Goal: Task Accomplishment & Management: Manage account settings

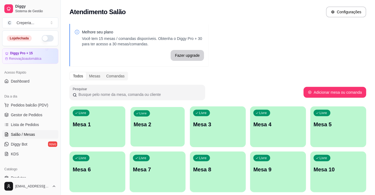
click at [142, 123] on p "Mesa 2" at bounding box center [158, 124] width 48 height 7
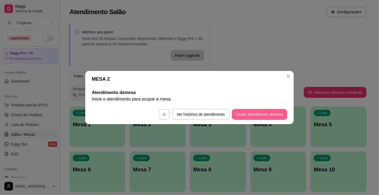
click at [238, 115] on button "Iniciar atendimento de mesa" at bounding box center [259, 114] width 55 height 11
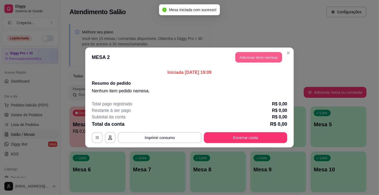
click at [244, 55] on button "Adicionar itens na mesa" at bounding box center [258, 57] width 47 height 11
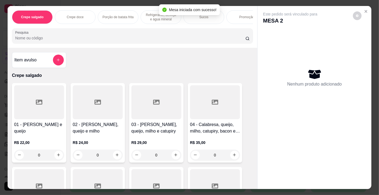
click at [108, 39] on input "Pesquisa" at bounding box center [130, 37] width 230 height 5
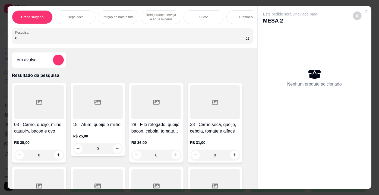
type input "8"
click at [47, 107] on div at bounding box center [39, 102] width 50 height 34
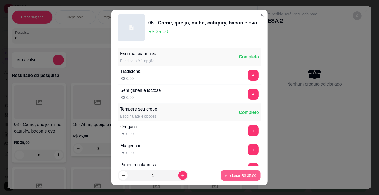
click at [230, 175] on p "Adicionar R$ 35,00" at bounding box center [240, 175] width 31 height 5
type input "1"
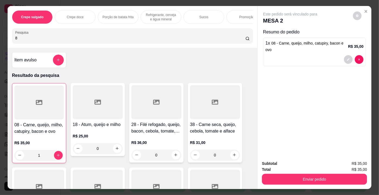
drag, startPoint x: 21, startPoint y: 40, endPoint x: 0, endPoint y: 34, distance: 21.9
click at [0, 34] on div "Crepe salgado Crepe doce Porção de batata frita Refrigerante, cerveja e água mi…" at bounding box center [189, 97] width 379 height 195
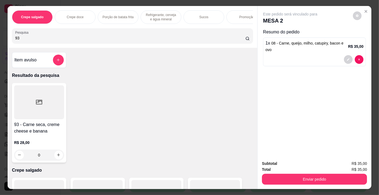
type input "93"
click at [58, 100] on div at bounding box center [39, 102] width 50 height 34
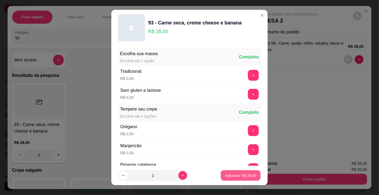
click at [226, 176] on p "Adicionar R$ 28,00" at bounding box center [240, 175] width 31 height 5
type input "1"
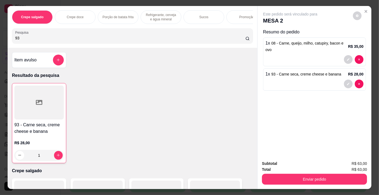
drag, startPoint x: 32, startPoint y: 38, endPoint x: 3, endPoint y: 36, distance: 29.1
click at [3, 36] on div "Crepe salgado Crepe doce Porção de batata frita Refrigerante, cerveja e água mi…" at bounding box center [189, 97] width 379 height 195
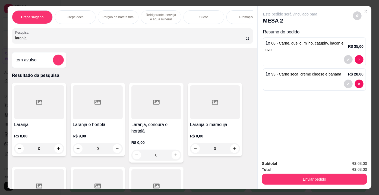
type input "laranja"
click at [202, 103] on div at bounding box center [215, 102] width 50 height 34
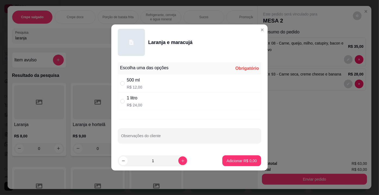
drag, startPoint x: 149, startPoint y: 81, endPoint x: 158, endPoint y: 90, distance: 12.3
click at [150, 81] on div "500 ml R$ 12,00" at bounding box center [189, 83] width 143 height 18
radio input "true"
click at [242, 161] on p "Adicionar R$ 12,00" at bounding box center [240, 160] width 31 height 5
type input "1"
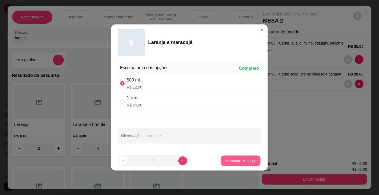
type input "1"
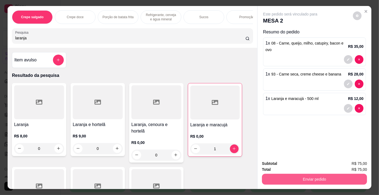
click at [291, 175] on button "Enviar pedido" at bounding box center [314, 179] width 105 height 11
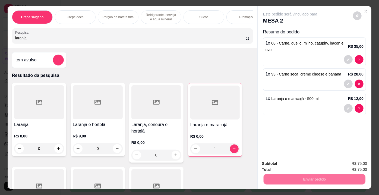
click at [286, 163] on button "Não registrar e enviar pedido" at bounding box center [296, 164] width 56 height 10
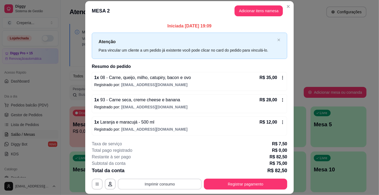
click at [181, 181] on button "Imprimir consumo" at bounding box center [160, 184] width 84 height 11
click at [167, 171] on button "IMPRESSORA" at bounding box center [160, 171] width 38 height 8
click at [222, 108] on p "Registrado por: [EMAIL_ADDRESS][DOMAIN_NAME]" at bounding box center [189, 106] width 191 height 5
click at [164, 184] on button "Imprimir consumo" at bounding box center [159, 184] width 81 height 11
click at [159, 173] on button "IMPRESSORA" at bounding box center [159, 171] width 39 height 9
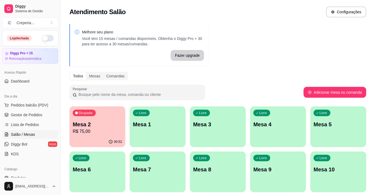
click at [125, 131] on div "Ocupada Mesa 2 R$ 75,00 00:52 Livre Mesa 1 Livre Mesa 3 Livre Mesa 4 Livre Mesa…" at bounding box center [217, 171] width 297 height 131
click at [100, 119] on div "Ocupada Mesa 2 R$ 75,00" at bounding box center [97, 121] width 56 height 30
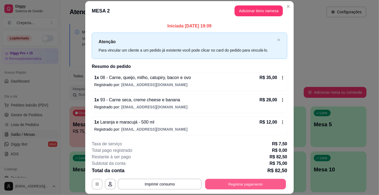
click at [245, 179] on button "Registrar pagamento" at bounding box center [245, 184] width 81 height 11
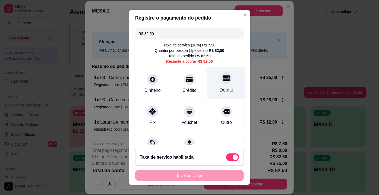
click at [223, 85] on div "Débito" at bounding box center [226, 83] width 38 height 32
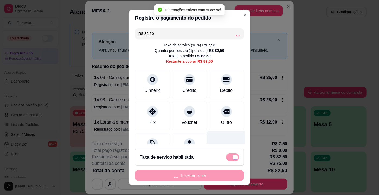
type input "R$ 0,00"
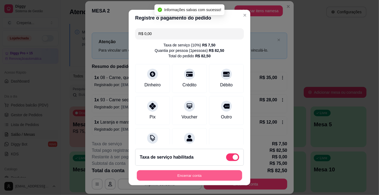
click at [202, 176] on button "Encerrar conta" at bounding box center [189, 175] width 105 height 11
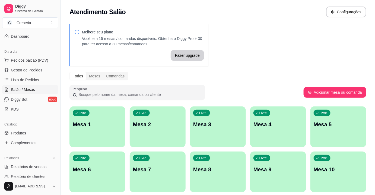
scroll to position [74, 0]
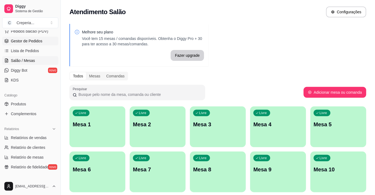
click at [45, 40] on link "Gestor de Pedidos" at bounding box center [30, 41] width 56 height 9
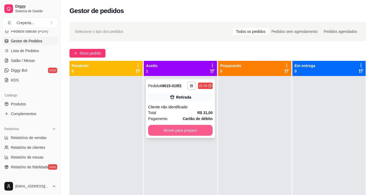
click at [169, 131] on button "Mover para preparo" at bounding box center [180, 130] width 65 height 11
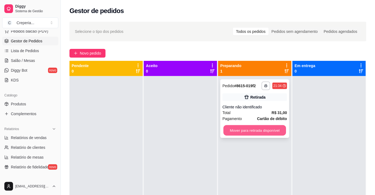
click at [239, 127] on button "Mover para retirada disponível" at bounding box center [255, 130] width 63 height 11
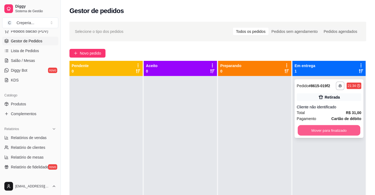
click at [309, 133] on button "Mover para finalizado" at bounding box center [329, 130] width 63 height 11
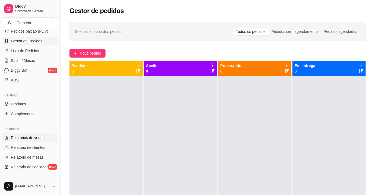
click at [36, 135] on span "Relatórios de vendas" at bounding box center [29, 137] width 36 height 5
select select "ALL"
select select "0"
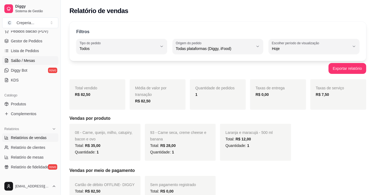
click at [32, 58] on span "Salão / Mesas" at bounding box center [23, 60] width 24 height 5
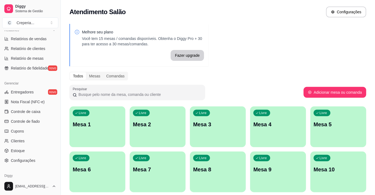
scroll to position [195, 0]
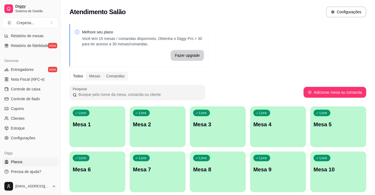
click at [30, 161] on link "Planos" at bounding box center [30, 161] width 56 height 9
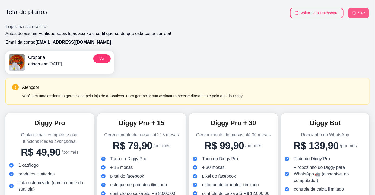
click at [360, 15] on button "Sair" at bounding box center [358, 13] width 21 height 11
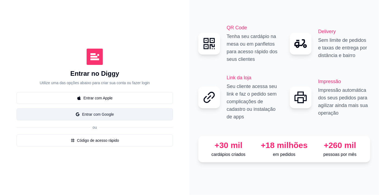
click at [137, 115] on button "Entrar com Google" at bounding box center [95, 114] width 156 height 12
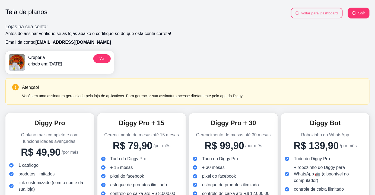
click at [309, 12] on button "voltar para Dashboard" at bounding box center [317, 13] width 52 height 11
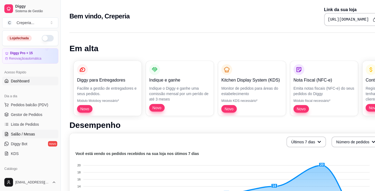
click at [29, 132] on span "Salão / Mesas" at bounding box center [23, 134] width 24 height 5
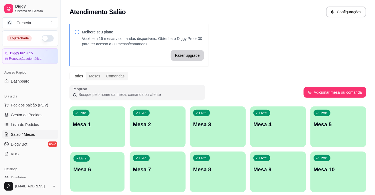
click at [116, 160] on div "Livre Mesa 6" at bounding box center [97, 168] width 54 height 33
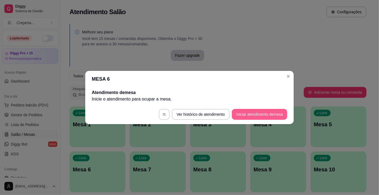
click at [244, 113] on button "Iniciar atendimento de mesa" at bounding box center [259, 114] width 55 height 11
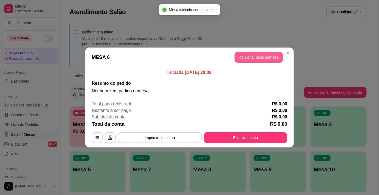
click at [240, 57] on button "Adicionar itens na mesa" at bounding box center [259, 57] width 48 height 11
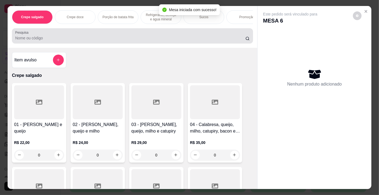
click at [69, 36] on div at bounding box center [132, 35] width 235 height 11
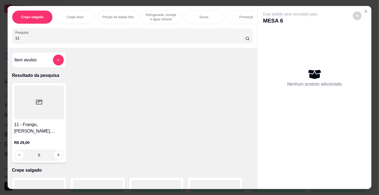
type input "11"
click at [38, 109] on div at bounding box center [39, 102] width 50 height 34
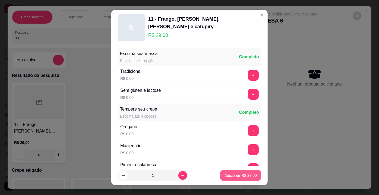
click at [231, 177] on p "Adicionar R$ 29,00" at bounding box center [240, 175] width 32 height 5
type input "1"
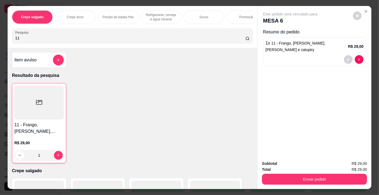
drag, startPoint x: 31, startPoint y: 39, endPoint x: 0, endPoint y: 35, distance: 31.7
click at [0, 35] on div "Crepe salgado Crepe doce Porção de batata frita Refrigerante, cerveja e água mi…" at bounding box center [189, 97] width 379 height 195
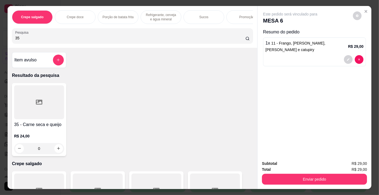
type input "35"
click at [42, 116] on div at bounding box center [39, 102] width 50 height 34
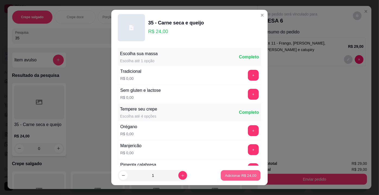
click at [225, 174] on p "Adicionar R$ 24,00" at bounding box center [240, 175] width 31 height 5
type input "1"
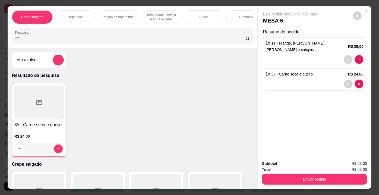
drag, startPoint x: 35, startPoint y: 37, endPoint x: 0, endPoint y: 33, distance: 35.4
click at [0, 33] on div "Crepe salgado Crepe doce Porção de batata frita Refrigerante, cerveja e água mi…" at bounding box center [189, 97] width 379 height 195
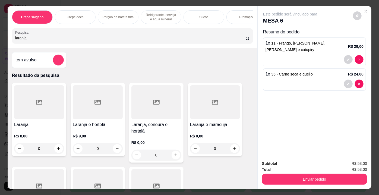
type input "laranja"
click at [45, 116] on div at bounding box center [39, 102] width 50 height 34
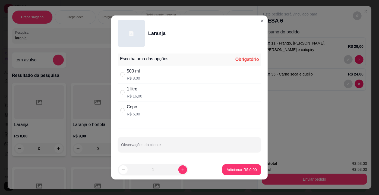
click at [127, 74] on div "500 ml" at bounding box center [133, 71] width 13 height 7
radio input "true"
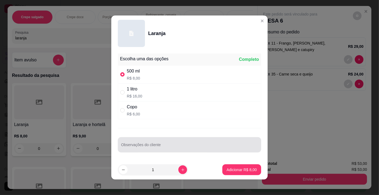
click at [138, 144] on input "Observações do cliente" at bounding box center [189, 146] width 137 height 5
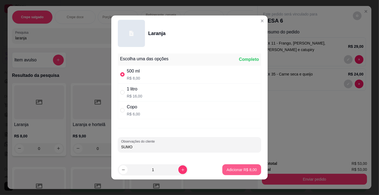
type input "SUMO"
click at [227, 168] on p "Adicionar R$ 8,00" at bounding box center [242, 169] width 30 height 5
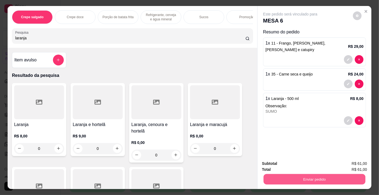
click at [281, 176] on button "Enviar pedido" at bounding box center [315, 179] width 102 height 11
click at [279, 163] on button "Não registrar e enviar pedido" at bounding box center [296, 164] width 56 height 10
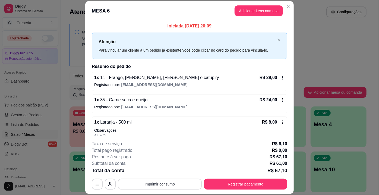
click at [150, 185] on button "Imprimir consumo" at bounding box center [160, 184] width 84 height 11
click at [148, 172] on button "IMPRESSORA" at bounding box center [159, 171] width 39 height 9
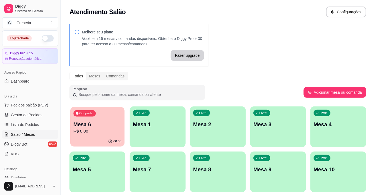
click at [106, 126] on p "Mesa 6" at bounding box center [98, 124] width 48 height 7
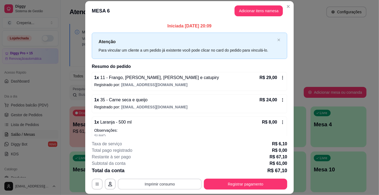
click at [174, 182] on button "Imprimir consumo" at bounding box center [160, 184] width 84 height 11
click at [174, 171] on button "IMPRESSORA" at bounding box center [160, 171] width 38 height 8
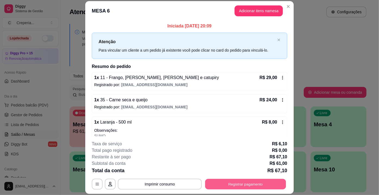
click at [248, 184] on button "Registrar pagamento" at bounding box center [245, 184] width 81 height 11
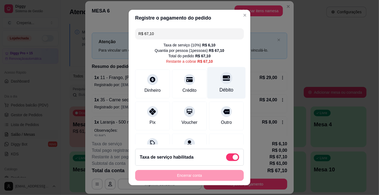
click at [222, 80] on div at bounding box center [226, 78] width 12 height 12
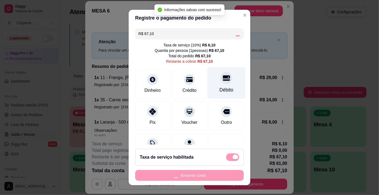
type input "R$ 0,00"
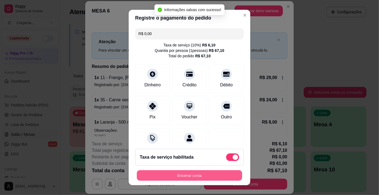
click at [194, 171] on button "Encerrar conta" at bounding box center [189, 175] width 105 height 11
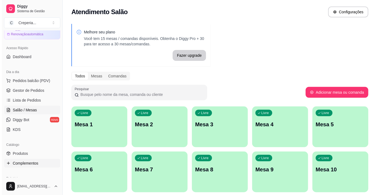
scroll to position [49, 0]
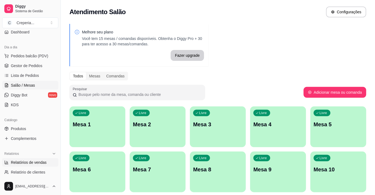
click at [25, 163] on span "Relatórios de vendas" at bounding box center [29, 162] width 36 height 5
select select "ALL"
select select "0"
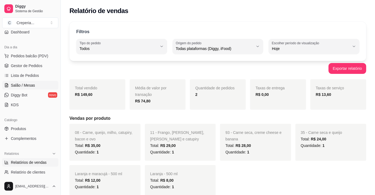
click at [27, 83] on span "Salão / Mesas" at bounding box center [23, 85] width 24 height 5
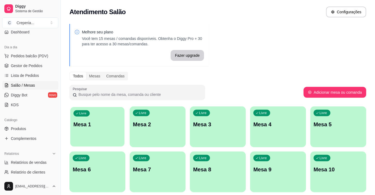
click at [100, 126] on p "Mesa 1" at bounding box center [98, 124] width 48 height 7
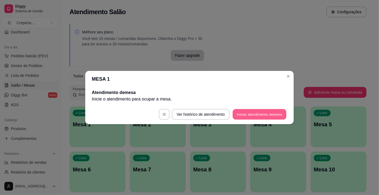
click at [246, 115] on button "Iniciar atendimento de mesa" at bounding box center [260, 114] width 54 height 11
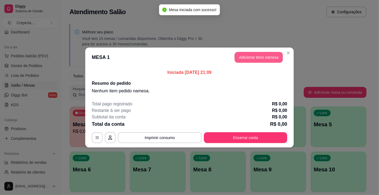
click at [248, 59] on button "Adicionar itens na mesa" at bounding box center [259, 57] width 48 height 11
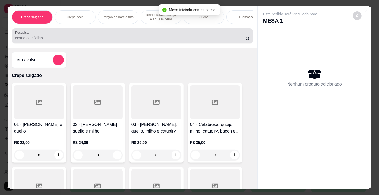
click at [147, 40] on input "Pesquisa" at bounding box center [130, 37] width 230 height 5
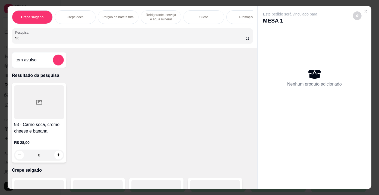
type input "93"
click at [27, 112] on div at bounding box center [39, 102] width 50 height 34
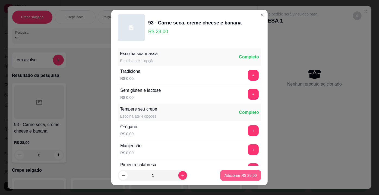
click at [234, 175] on p "Adicionar R$ 28,00" at bounding box center [240, 175] width 32 height 5
type input "1"
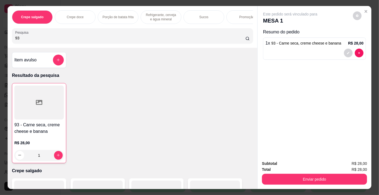
drag, startPoint x: 36, startPoint y: 39, endPoint x: 9, endPoint y: 41, distance: 26.7
click at [9, 41] on div "Crepe salgado Crepe doce Porção de batata frita Refrigerante, cerveja e água mi…" at bounding box center [133, 27] width 250 height 42
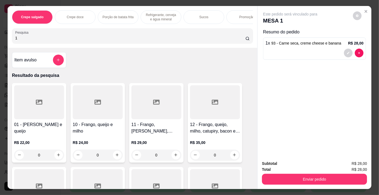
type input "1"
click at [32, 104] on div at bounding box center [39, 102] width 50 height 34
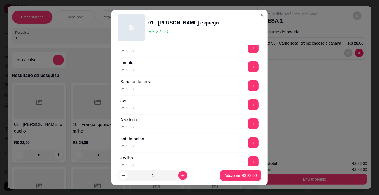
scroll to position [271, 0]
click at [248, 101] on button "+" at bounding box center [253, 104] width 11 height 11
click at [248, 102] on button "+" at bounding box center [253, 104] width 11 height 11
click at [234, 176] on p "Adicionar R$ 27,00" at bounding box center [240, 175] width 32 height 5
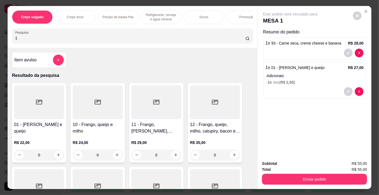
drag, startPoint x: 38, startPoint y: 41, endPoint x: 1, endPoint y: 41, distance: 37.2
click at [1, 41] on div "Crepe salgado Crepe doce Porção de batata frita Refrigerante, cerveja e água mi…" at bounding box center [189, 97] width 379 height 195
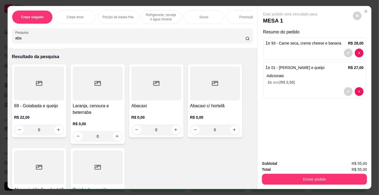
scroll to position [74, 0]
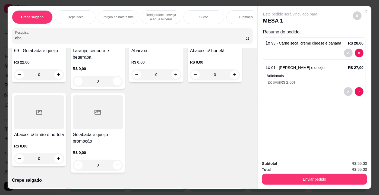
type input "aba"
click at [33, 113] on div at bounding box center [39, 112] width 50 height 34
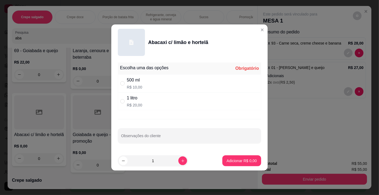
click at [134, 84] on div "500 ml R$ 10,00" at bounding box center [134, 83] width 15 height 13
radio input "true"
click at [232, 163] on p "Adicionar R$ 10,00" at bounding box center [240, 160] width 32 height 5
type input "1"
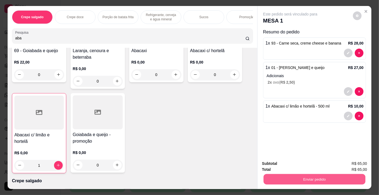
click at [291, 175] on button "Enviar pedido" at bounding box center [315, 179] width 102 height 11
click at [296, 166] on button "Não registrar e enviar pedido" at bounding box center [296, 164] width 55 height 10
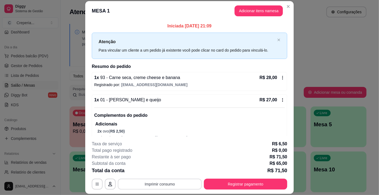
click at [187, 182] on button "Imprimir consumo" at bounding box center [160, 184] width 84 height 11
click at [170, 170] on button "IMPRESSORA" at bounding box center [159, 171] width 39 height 9
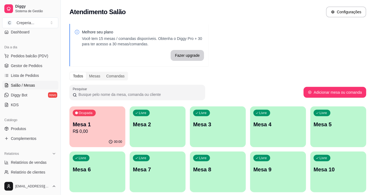
click at [314, 79] on div "Todos Mesas Comandas" at bounding box center [217, 76] width 297 height 9
click at [96, 125] on p "Mesa 1" at bounding box center [98, 124] width 48 height 7
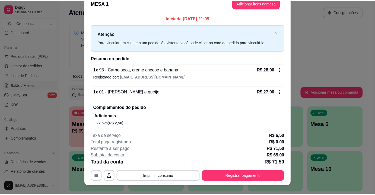
scroll to position [0, 0]
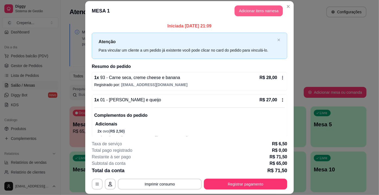
click at [249, 13] on button "Adicionar itens na mesa" at bounding box center [259, 10] width 48 height 11
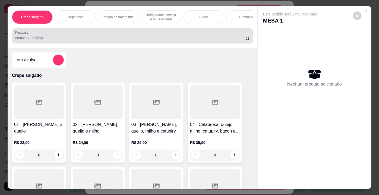
click at [110, 35] on div at bounding box center [132, 35] width 235 height 11
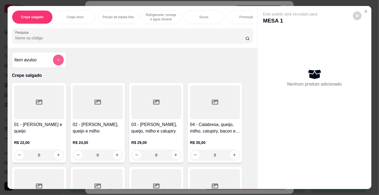
click at [53, 61] on button "add-separate-item" at bounding box center [58, 60] width 11 height 11
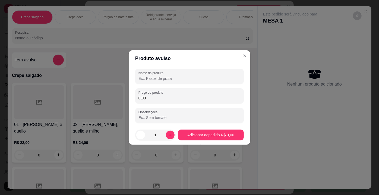
click at [157, 80] on input "Nome do produto" at bounding box center [189, 78] width 102 height 5
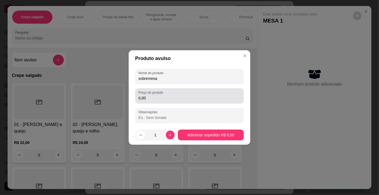
type input "sobremesa"
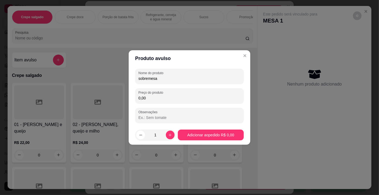
drag, startPoint x: 141, startPoint y: 97, endPoint x: 123, endPoint y: 96, distance: 18.8
click at [123, 96] on div "Produto avulso Nome do produto sobremesa Preço do produto 0,00 Observações 1 Ad…" at bounding box center [189, 97] width 379 height 195
type input "8,00"
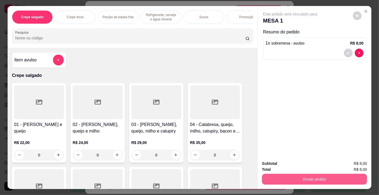
click at [299, 177] on button "Enviar pedido" at bounding box center [314, 179] width 105 height 11
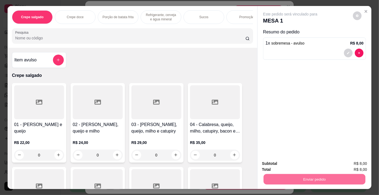
click at [296, 166] on button "Não registrar e enviar pedido" at bounding box center [296, 164] width 56 height 10
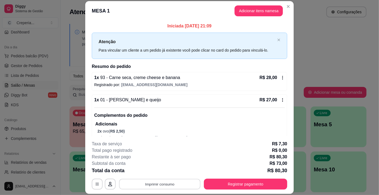
click at [166, 184] on button "Imprimir consumo" at bounding box center [159, 184] width 81 height 11
click at [164, 172] on button "IMPRESSORA" at bounding box center [159, 171] width 39 height 9
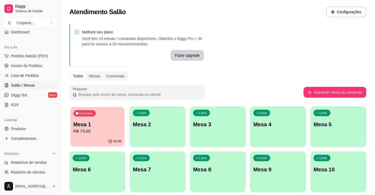
click at [96, 138] on div "00:48" at bounding box center [97, 141] width 54 height 10
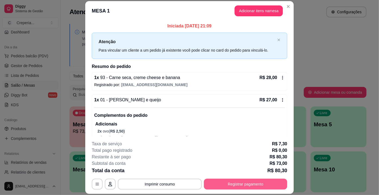
click at [235, 184] on button "Registrar pagamento" at bounding box center [245, 184] width 83 height 11
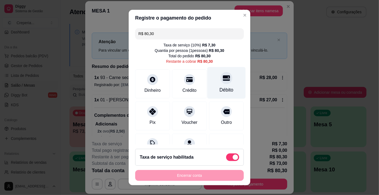
click at [220, 83] on div at bounding box center [226, 78] width 12 height 12
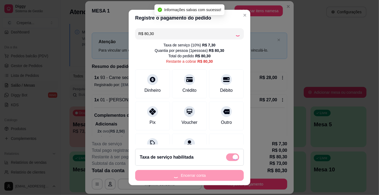
type input "R$ 0,00"
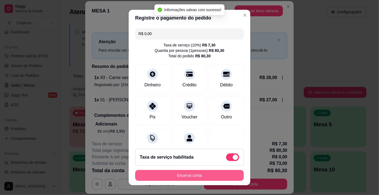
click at [194, 178] on button "Encerrar conta" at bounding box center [189, 175] width 109 height 11
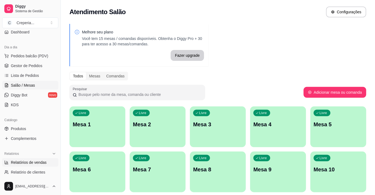
click at [41, 160] on span "Relatórios de vendas" at bounding box center [29, 162] width 36 height 5
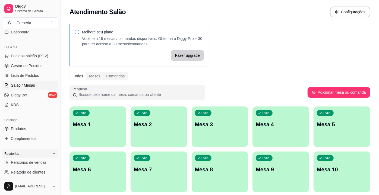
select select "ALL"
select select "0"
